Goal: Information Seeking & Learning: Learn about a topic

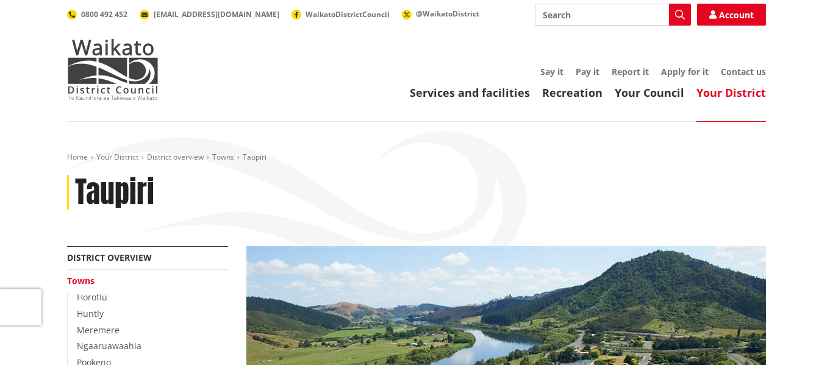
click at [461, 351] on img at bounding box center [506, 343] width 520 height 195
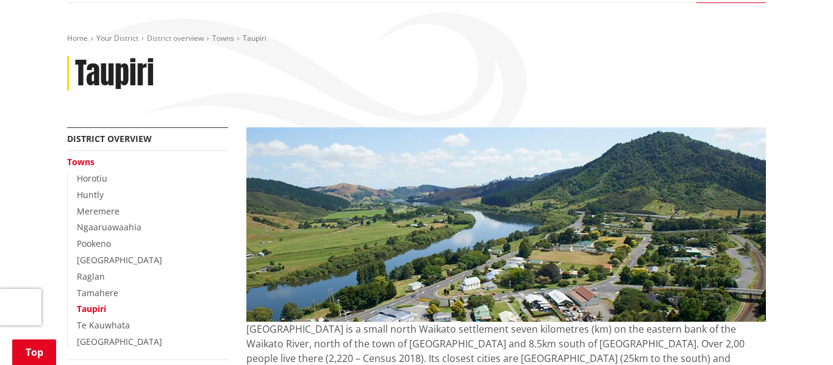
scroll to position [135, 0]
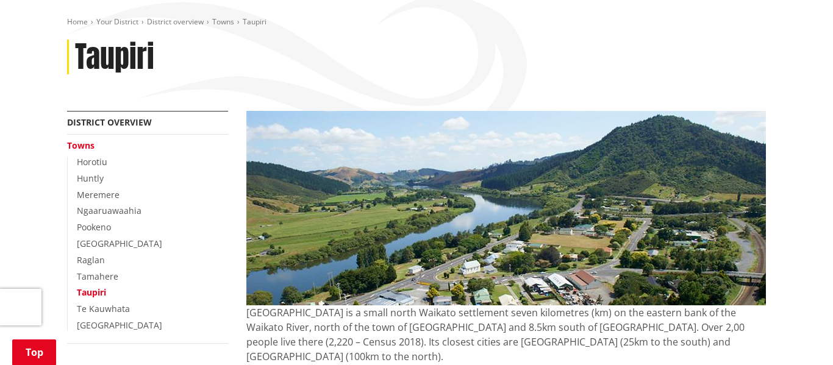
click at [613, 166] on img at bounding box center [506, 208] width 520 height 195
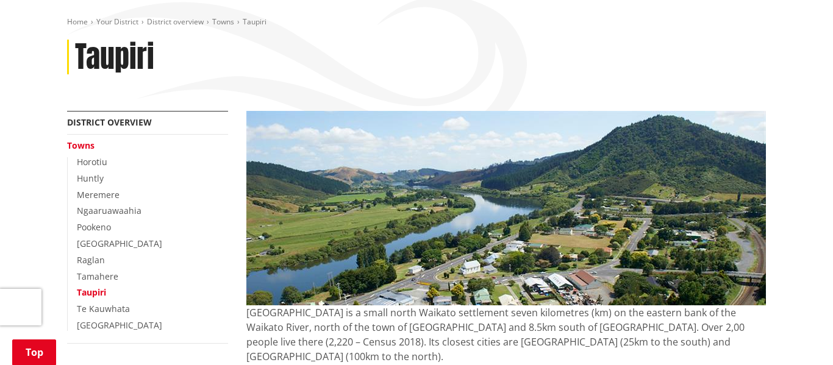
click at [613, 166] on img at bounding box center [506, 208] width 520 height 195
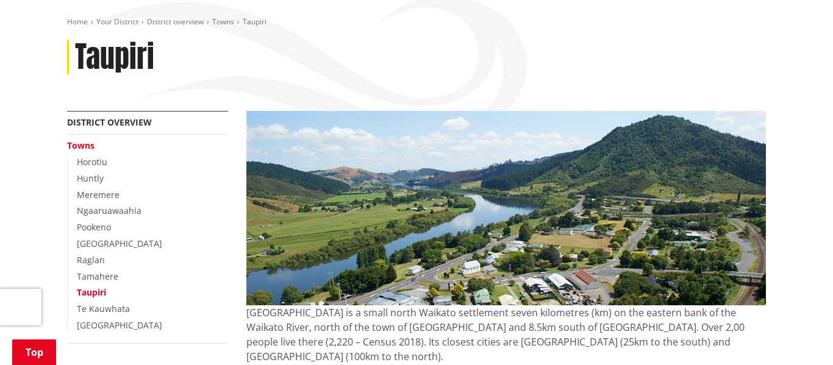
click at [613, 166] on img at bounding box center [506, 208] width 520 height 195
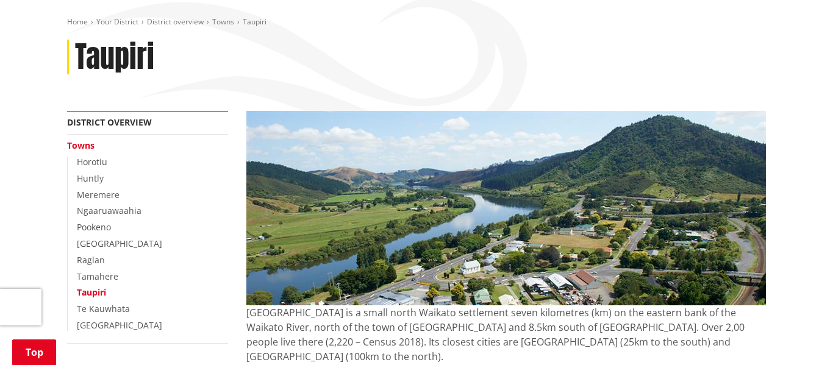
click at [613, 166] on img at bounding box center [506, 208] width 520 height 195
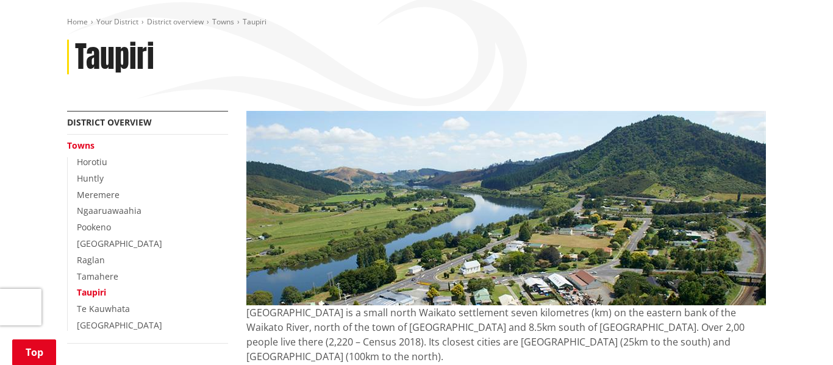
click at [613, 166] on img at bounding box center [506, 208] width 520 height 195
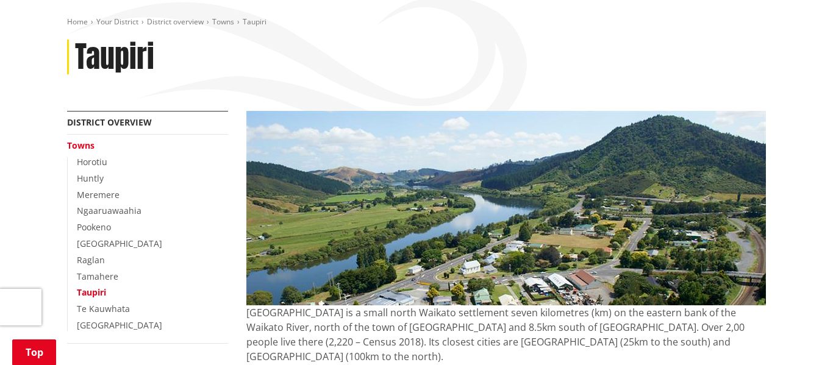
click at [613, 166] on img at bounding box center [506, 208] width 520 height 195
click at [613, 165] on img at bounding box center [506, 208] width 520 height 195
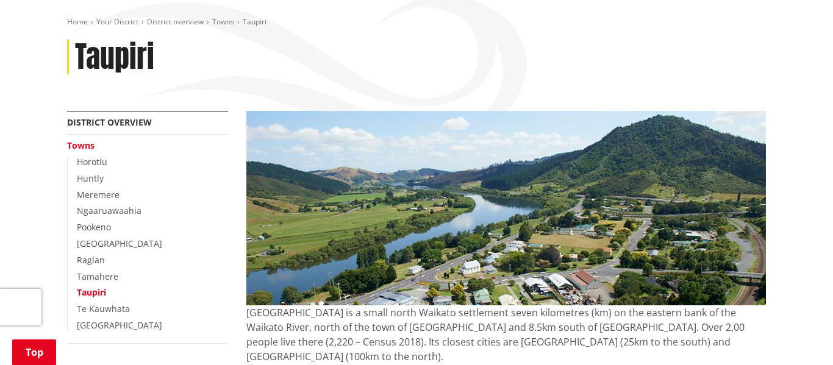
click at [473, 134] on img at bounding box center [506, 208] width 520 height 195
click at [472, 135] on img at bounding box center [506, 208] width 520 height 195
click at [466, 138] on img at bounding box center [506, 208] width 520 height 195
click at [464, 231] on img at bounding box center [506, 208] width 520 height 195
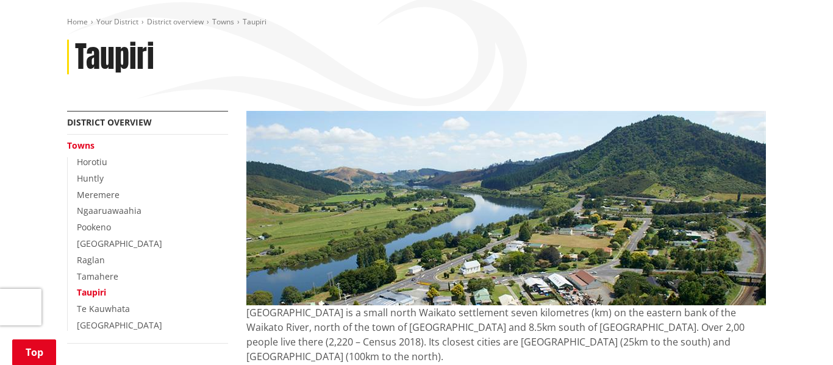
click at [464, 231] on img at bounding box center [506, 208] width 520 height 195
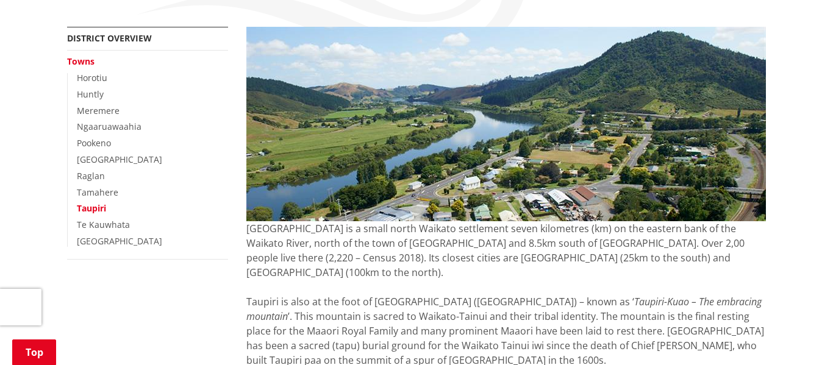
scroll to position [0, 0]
